Goal: Information Seeking & Learning: Learn about a topic

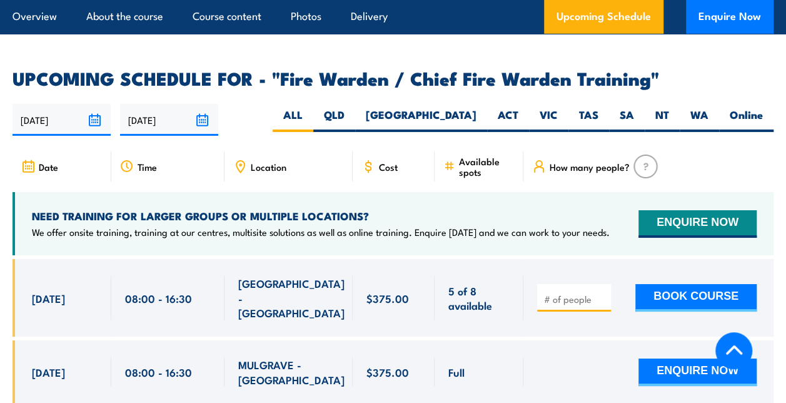
scroll to position [2170, 0]
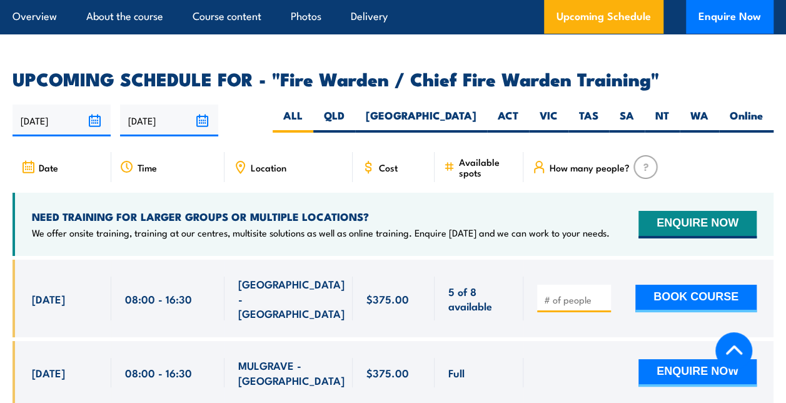
click at [269, 162] on span "Location" at bounding box center [269, 167] width 36 height 11
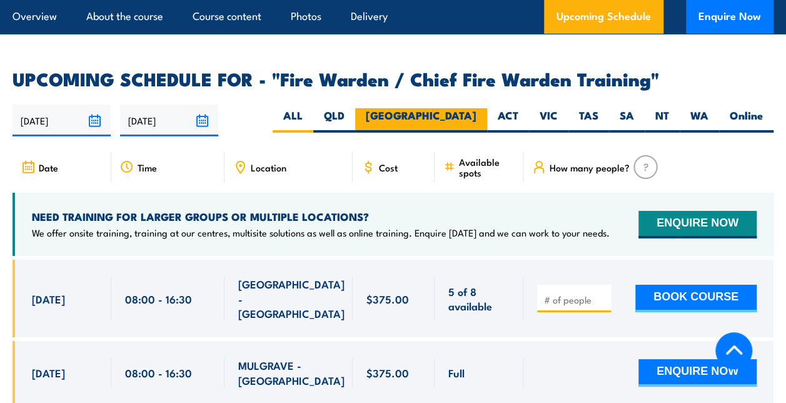
click at [473, 108] on label "[GEOGRAPHIC_DATA]" at bounding box center [421, 120] width 132 height 24
click at [477, 108] on input "[GEOGRAPHIC_DATA]" at bounding box center [481, 112] width 8 height 8
radio input "true"
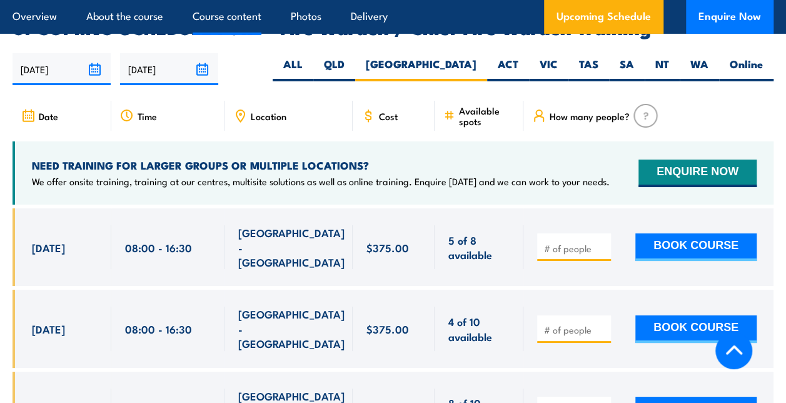
click at [233, 11] on link "Course content" at bounding box center [227, 16] width 69 height 33
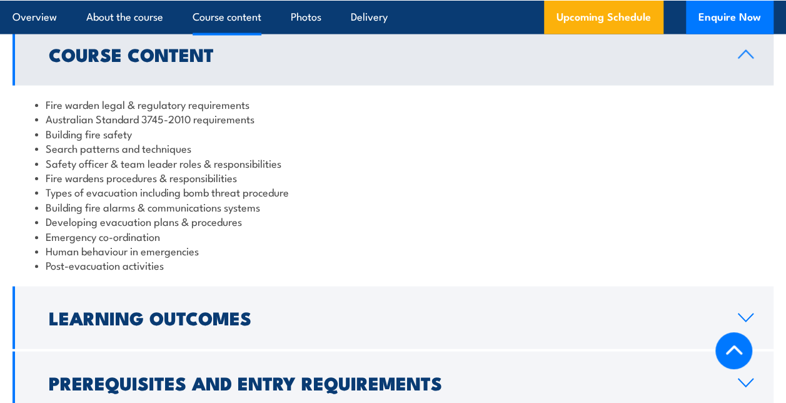
scroll to position [1218, 0]
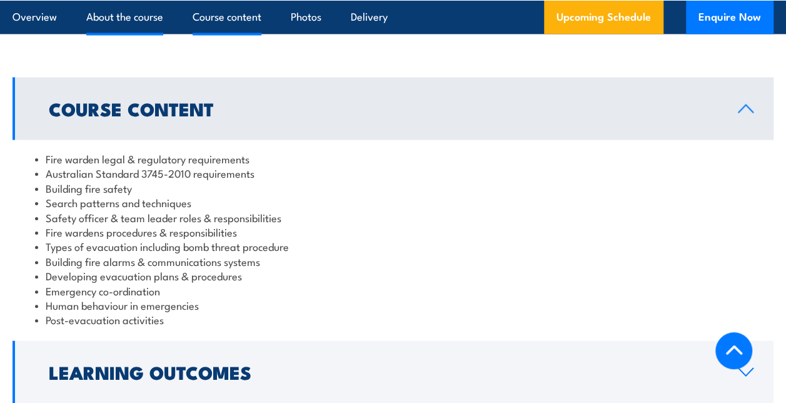
click at [130, 16] on link "About the course" at bounding box center [124, 16] width 77 height 33
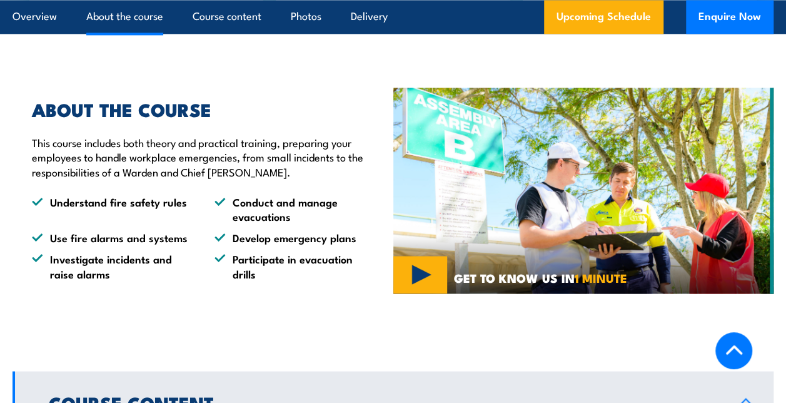
scroll to position [917, 0]
